Goal: Check status: Check status

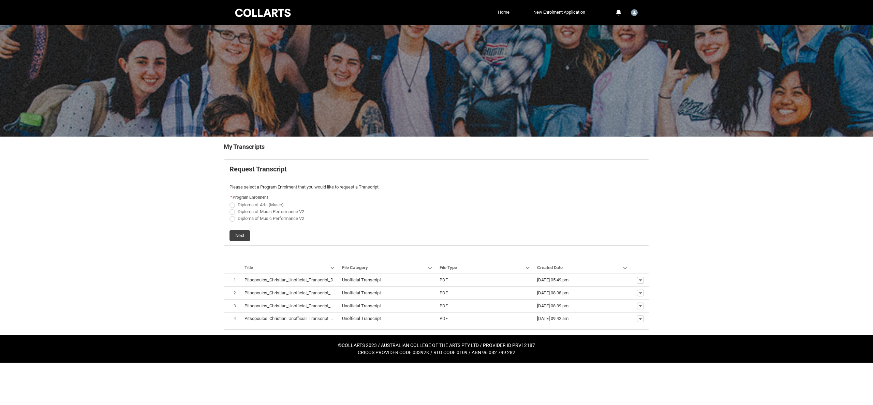
click at [500, 12] on link "Home" at bounding box center [503, 12] width 15 height 10
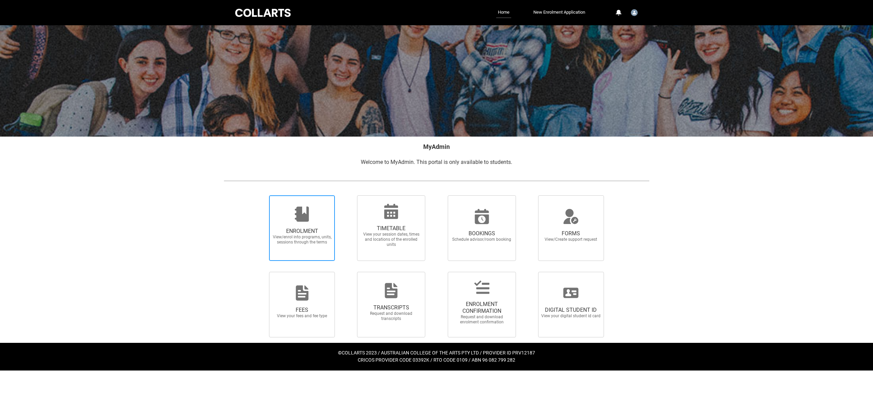
click at [304, 228] on span "ENROLMENT" at bounding box center [302, 231] width 60 height 7
click at [261, 195] on input "ENROLMENT View/enrol into programs, units, sessions through the terms" at bounding box center [261, 195] width 0 height 0
radio input "true"
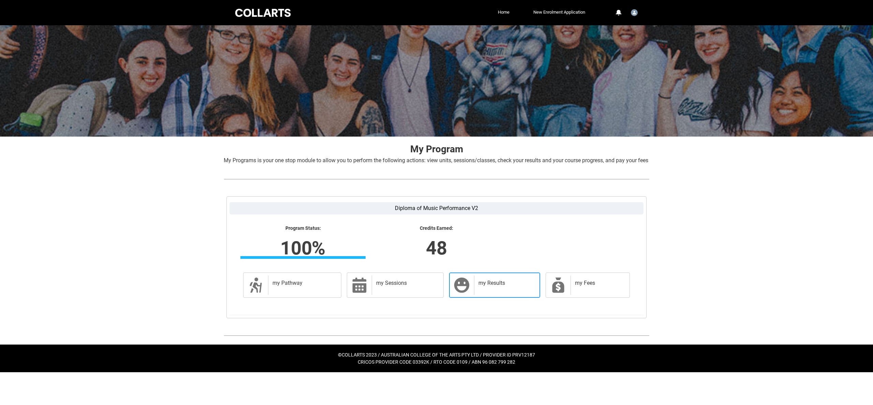
click at [490, 286] on h2 "my Results" at bounding box center [506, 282] width 55 height 7
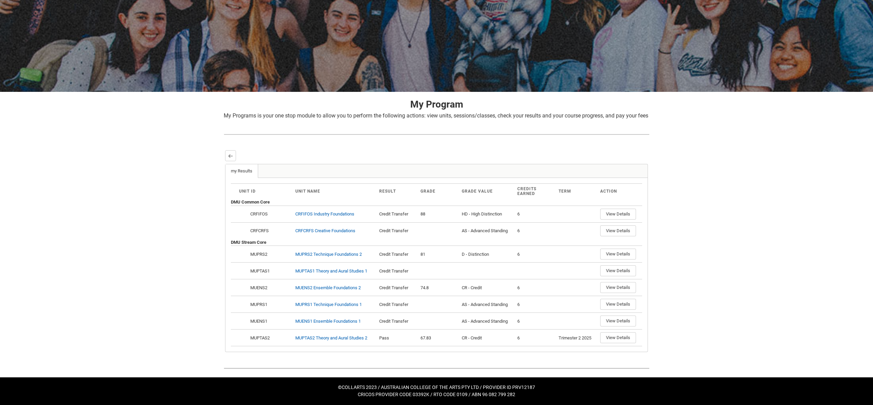
scroll to position [52, 0]
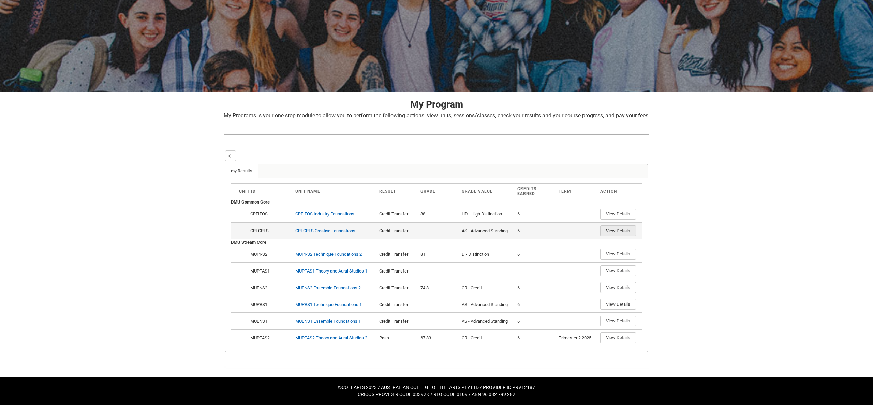
click at [618, 234] on button "View Details" at bounding box center [618, 230] width 36 height 11
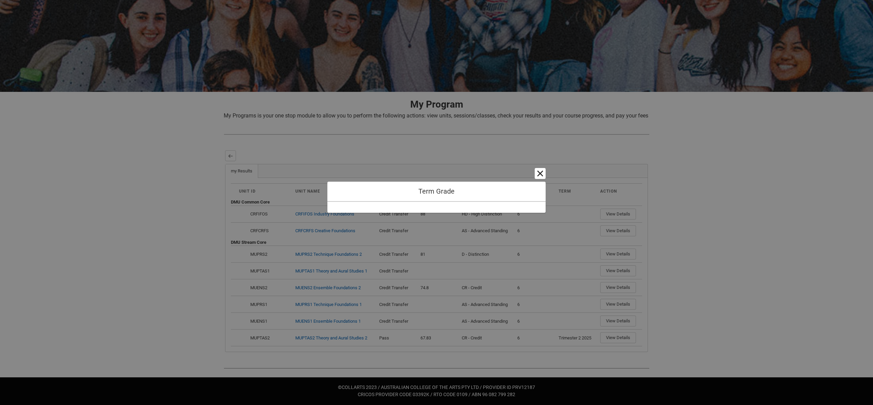
click at [541, 175] on button "Cancel and close" at bounding box center [540, 173] width 11 height 11
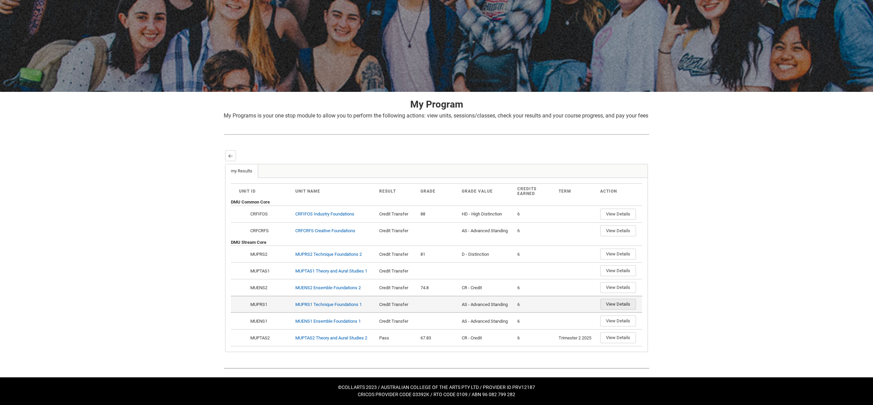
click at [614, 306] on button "View Details" at bounding box center [618, 304] width 36 height 11
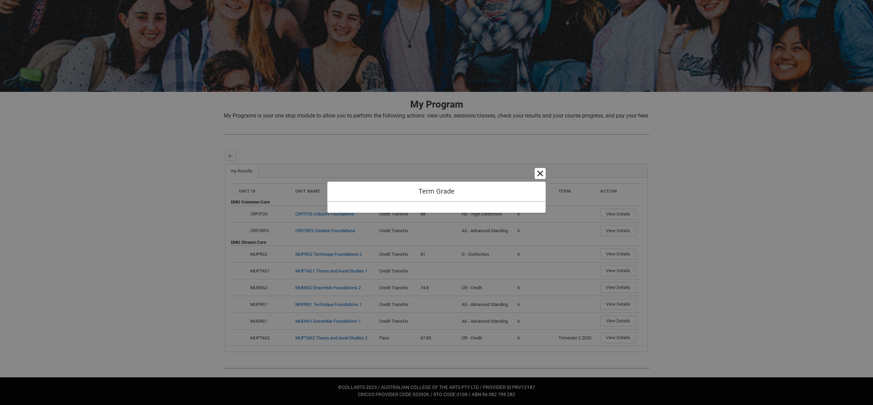
click at [539, 171] on button "Cancel and close" at bounding box center [540, 173] width 11 height 11
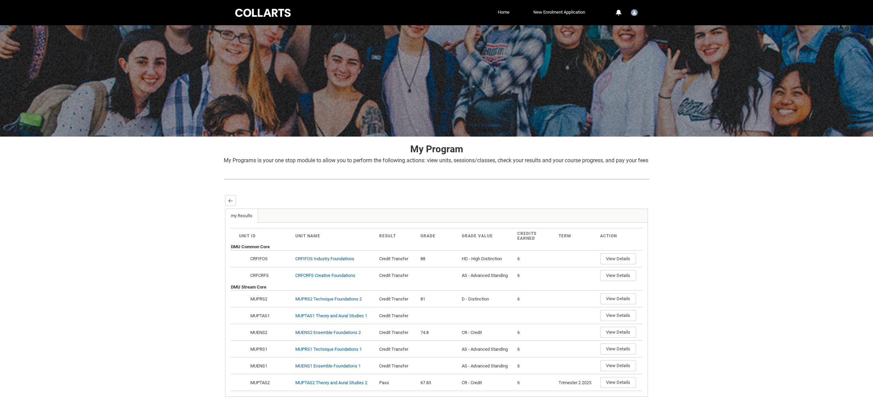
scroll to position [0, 0]
click at [505, 13] on link "Home" at bounding box center [503, 12] width 15 height 10
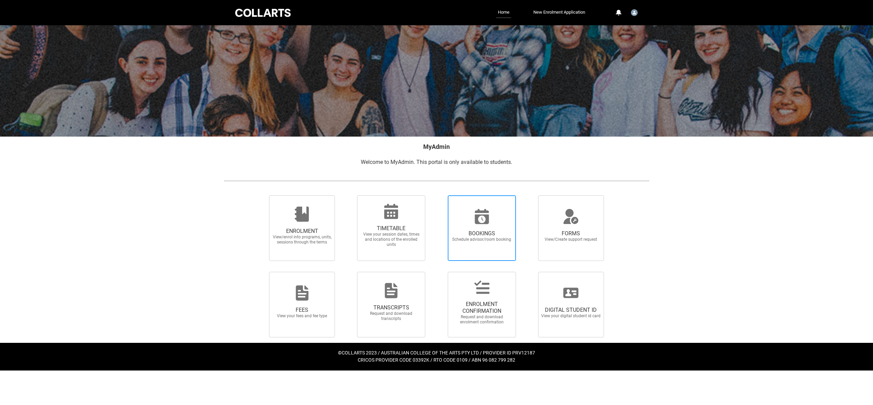
click at [482, 229] on span "BOOKINGS Schedule advisor/room booking" at bounding box center [482, 235] width 66 height 23
click at [439, 195] on input "BOOKINGS Schedule advisor/room booking" at bounding box center [439, 195] width 0 height 0
radio input "true"
